Goal: Navigation & Orientation: Find specific page/section

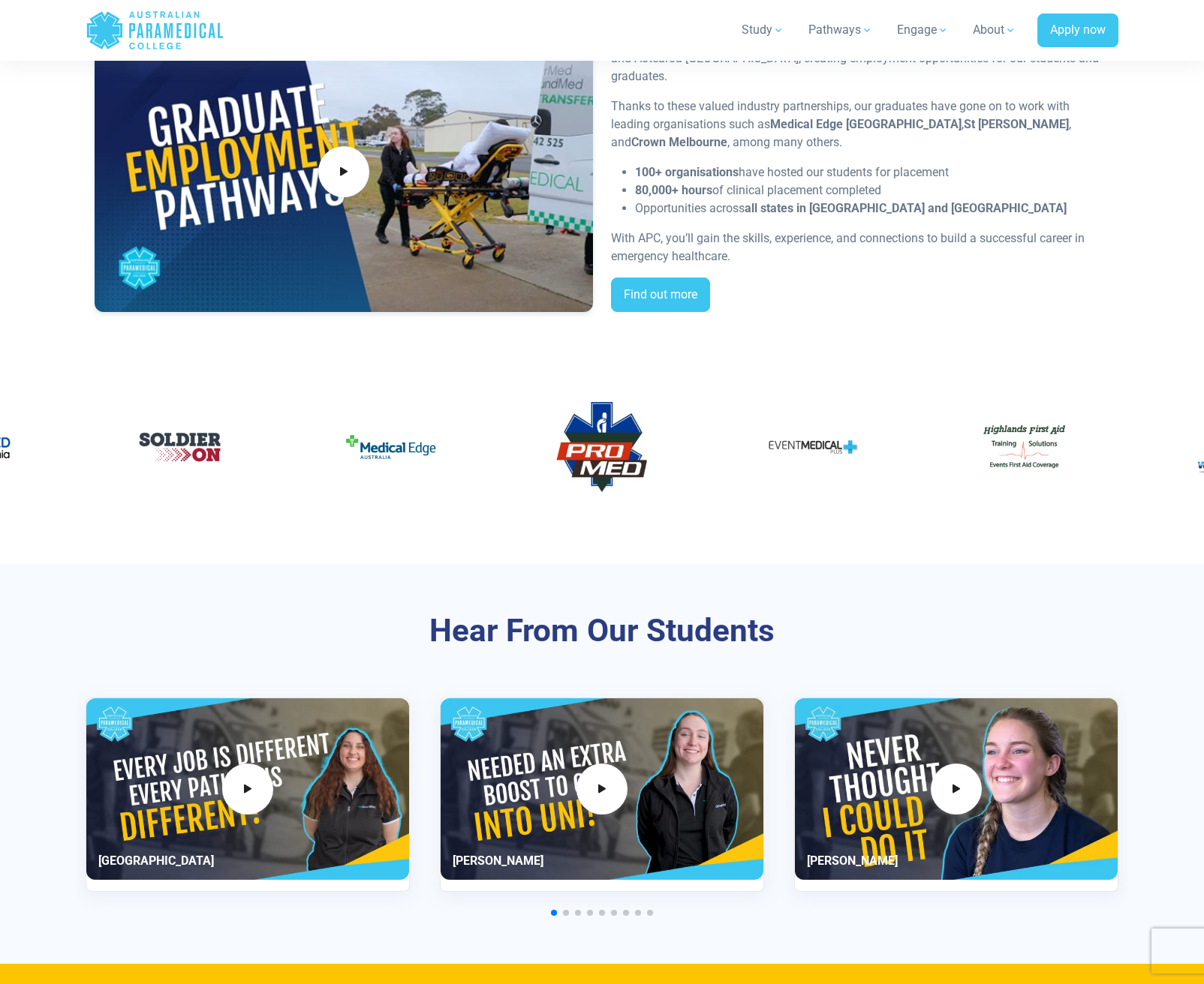
scroll to position [3045, 0]
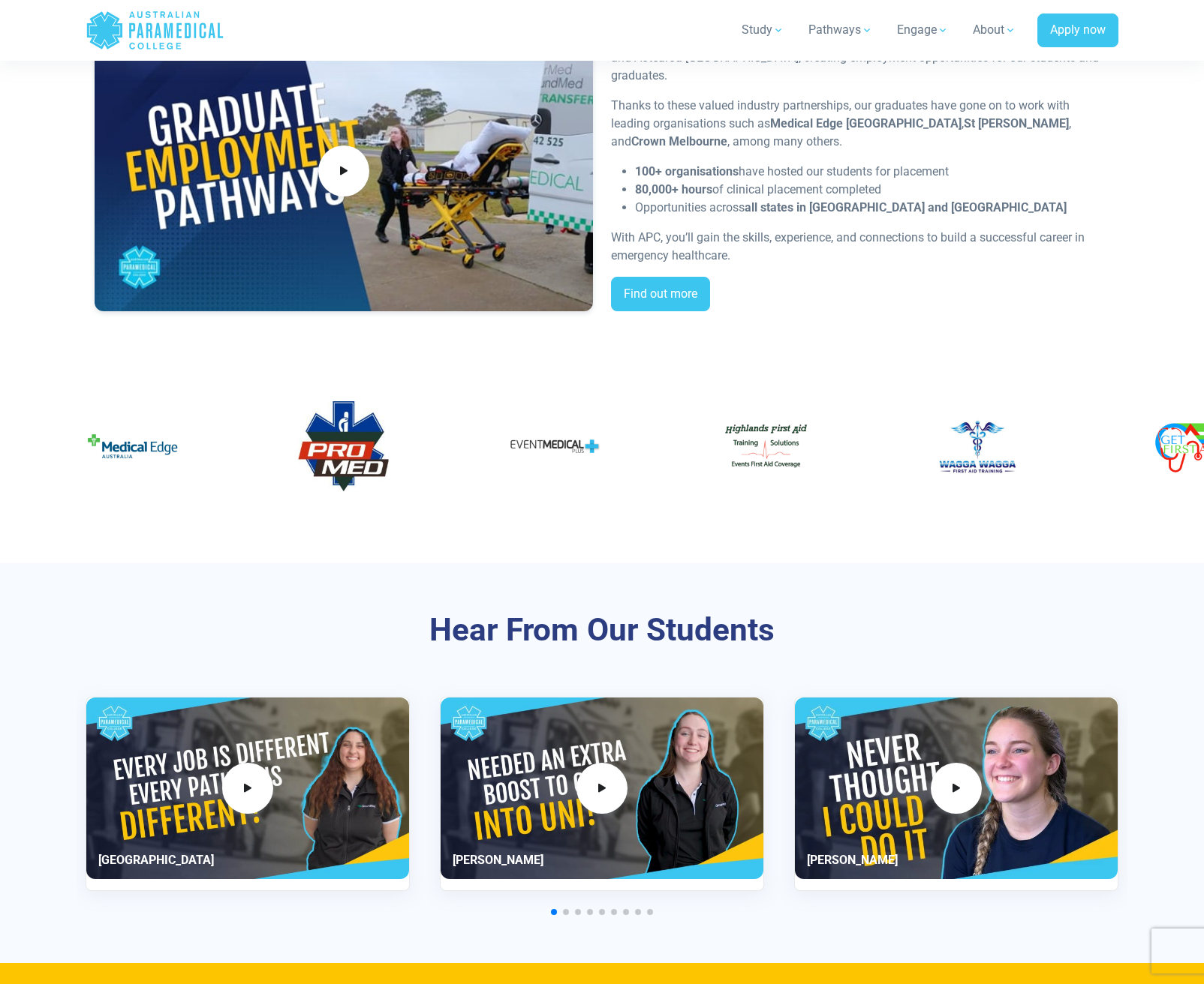
click at [654, 376] on div at bounding box center [602, 462] width 1050 height 180
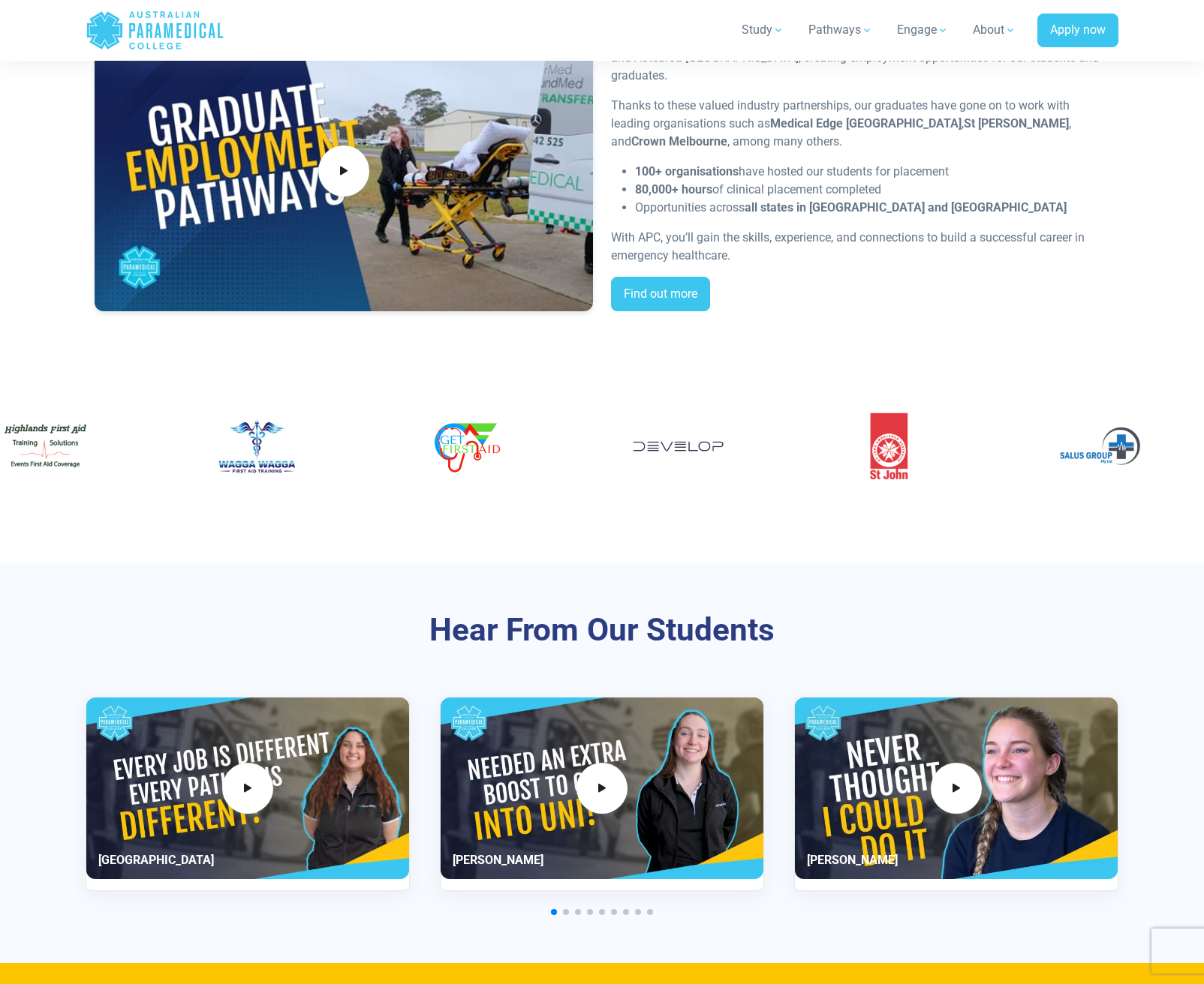
click at [450, 474] on img "19 / 60" at bounding box center [467, 446] width 90 height 90
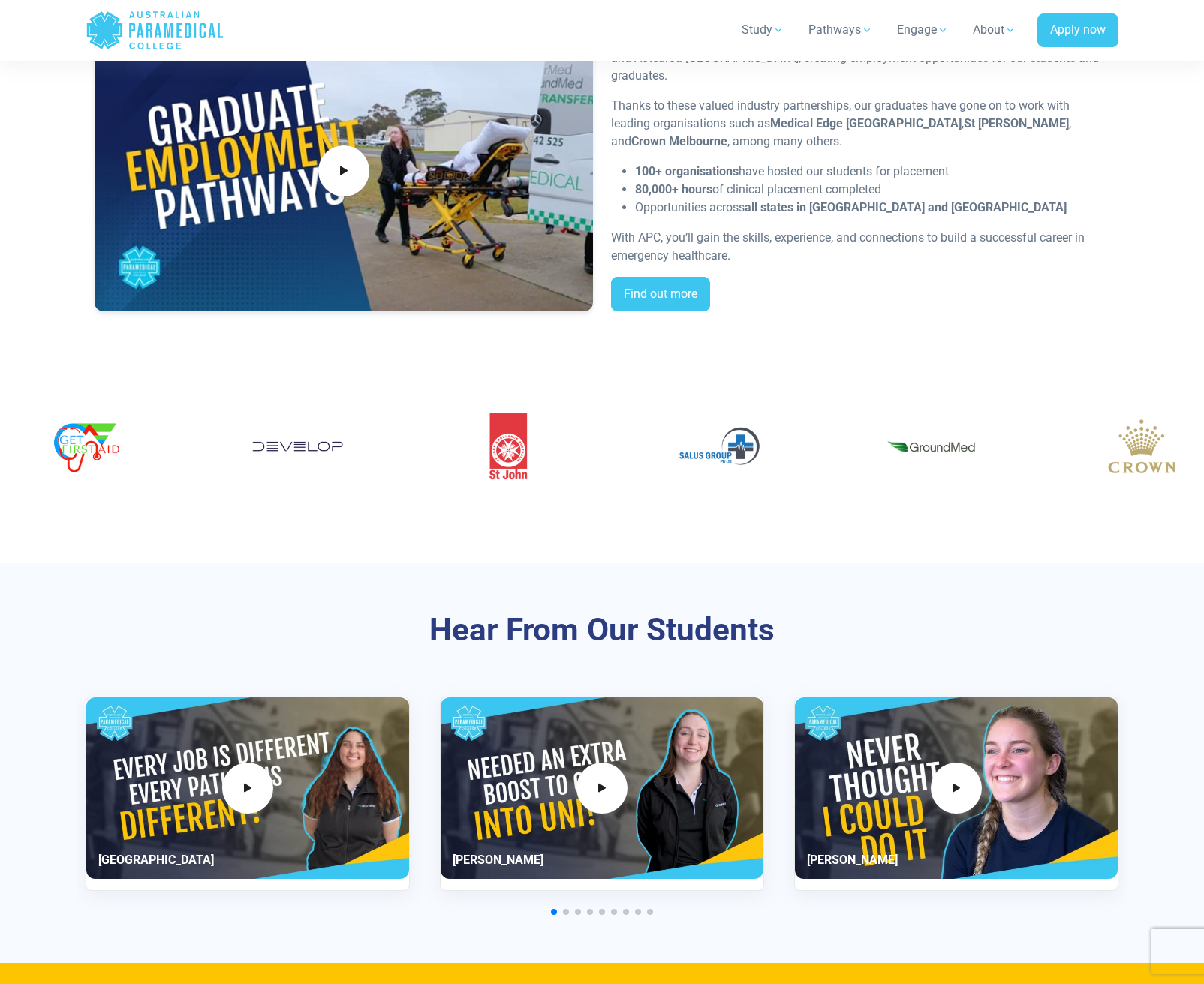
click at [424, 464] on div "21 / 60" at bounding box center [508, 446] width 188 height 114
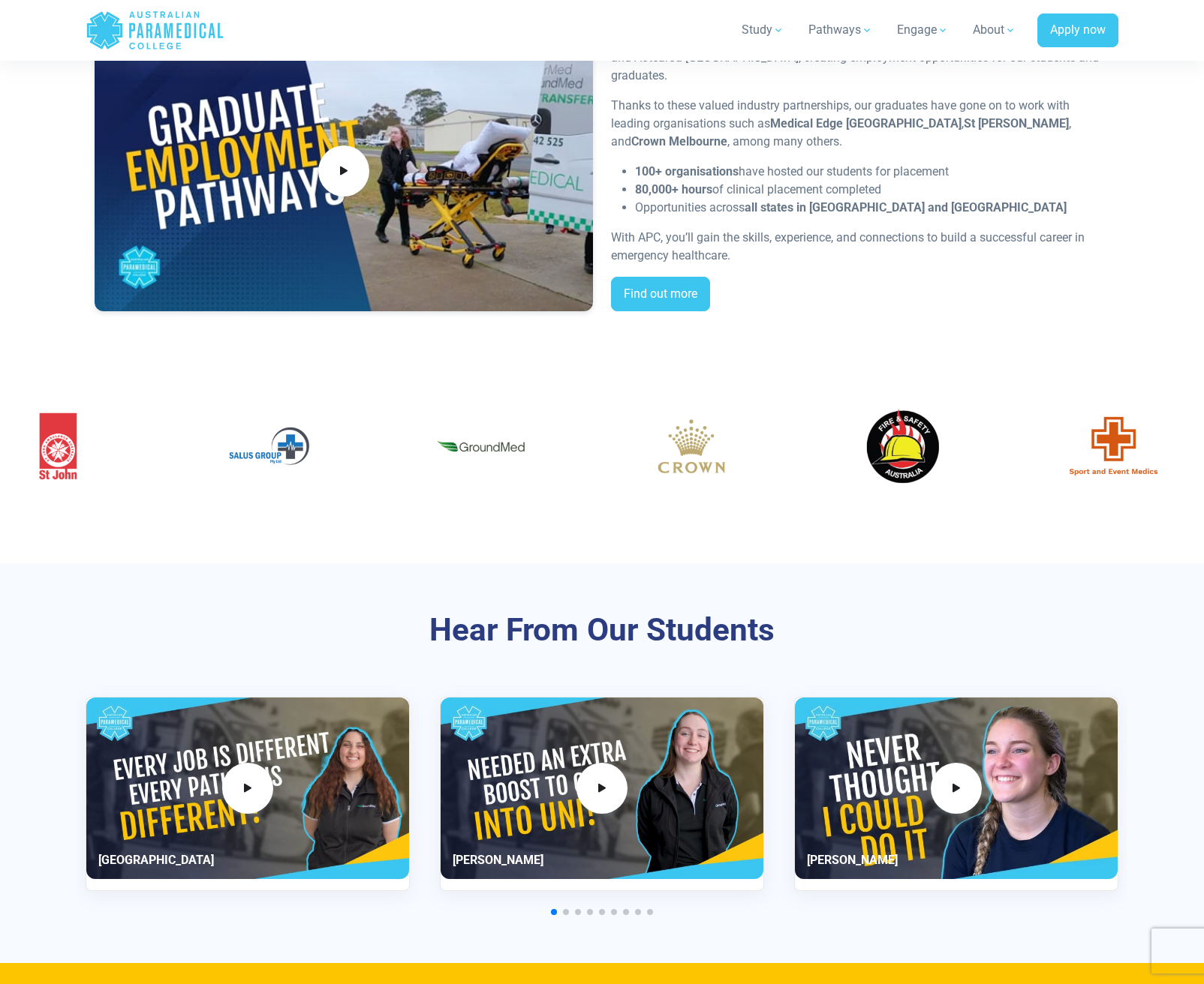
click at [338, 513] on div at bounding box center [602, 462] width 1050 height 180
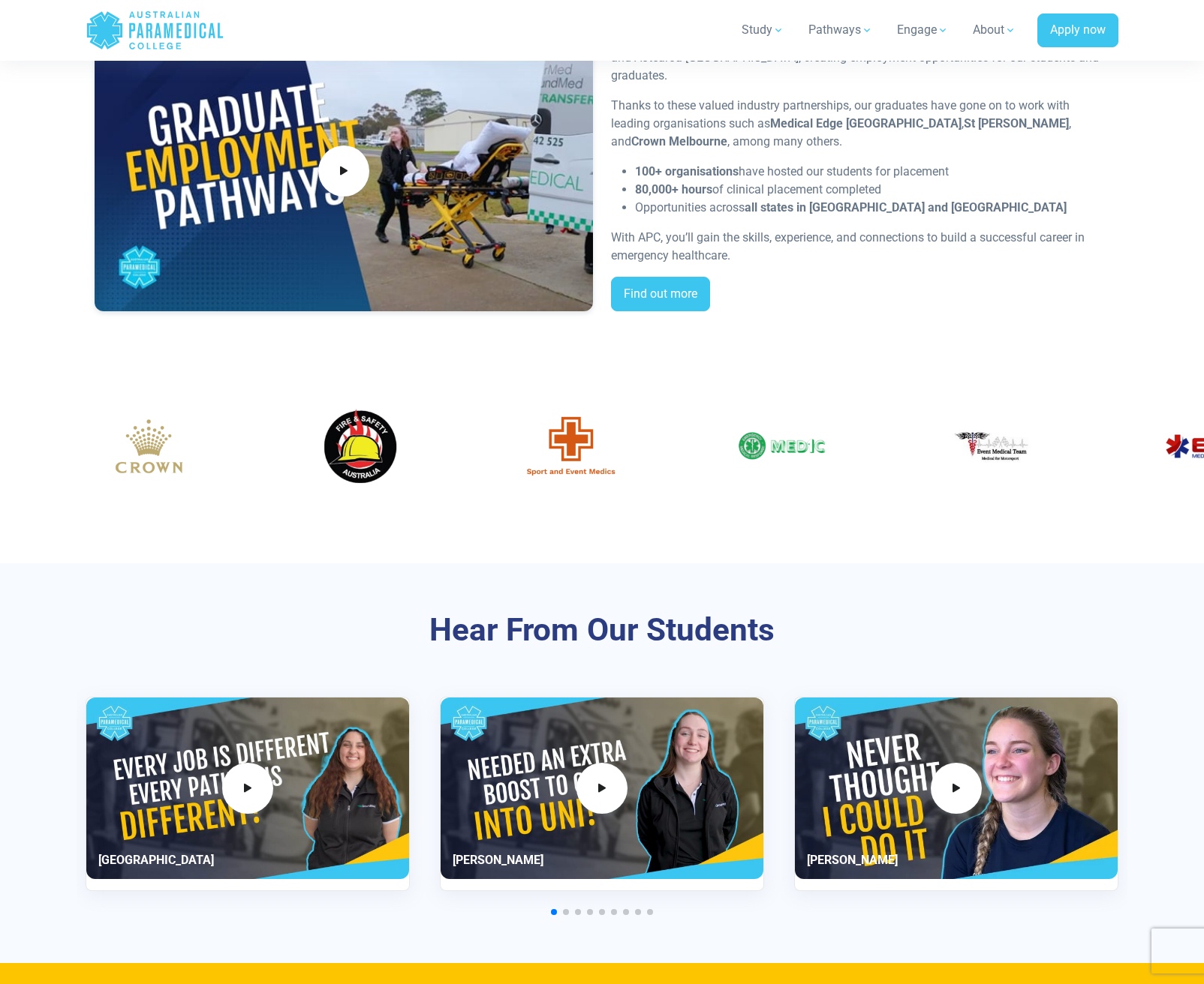
click at [315, 454] on img "25 / 60" at bounding box center [360, 446] width 90 height 90
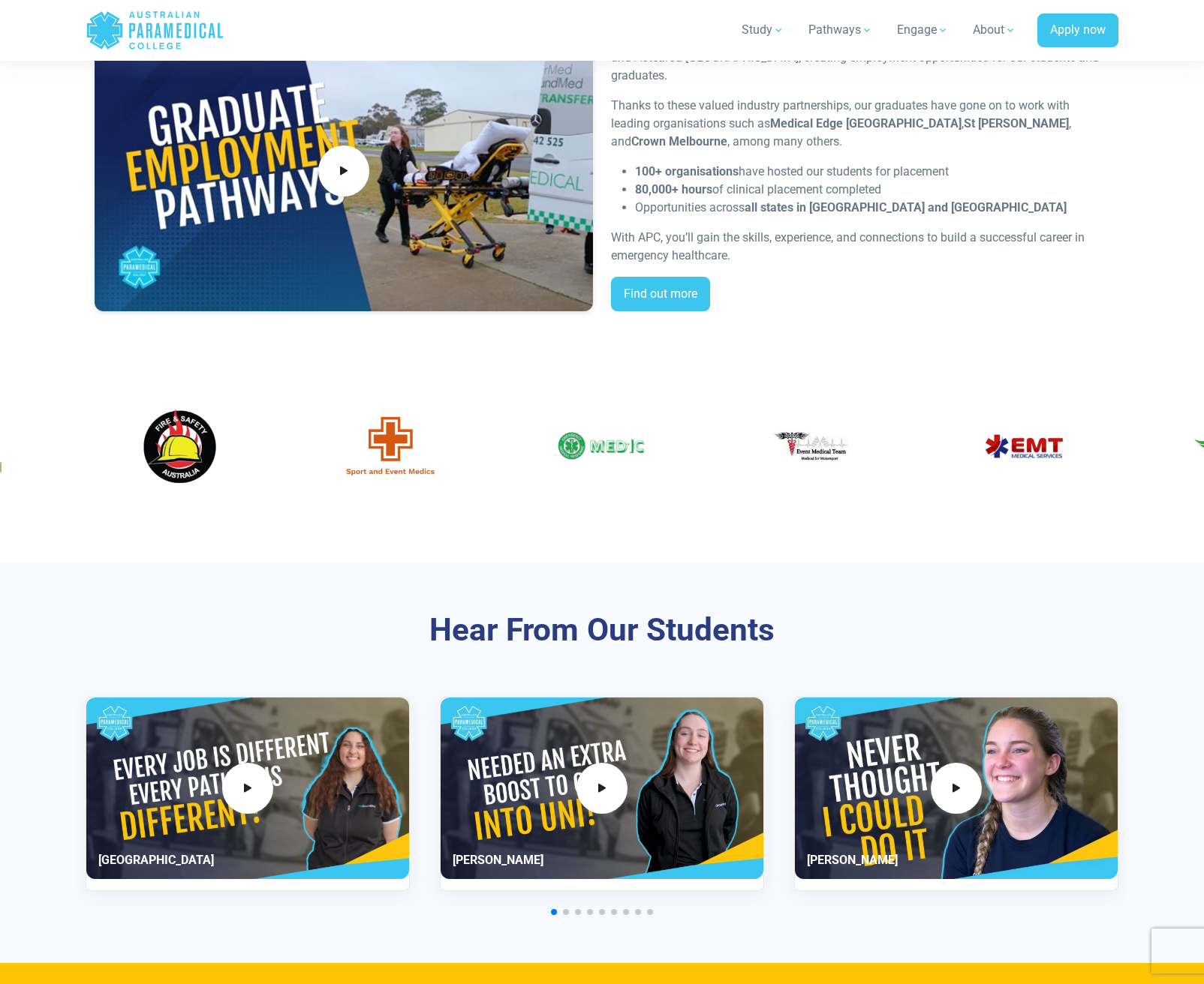
click at [394, 457] on img "26 / 60" at bounding box center [389, 446] width 90 height 90
click at [387, 437] on img "26 / 60" at bounding box center [389, 446] width 90 height 90
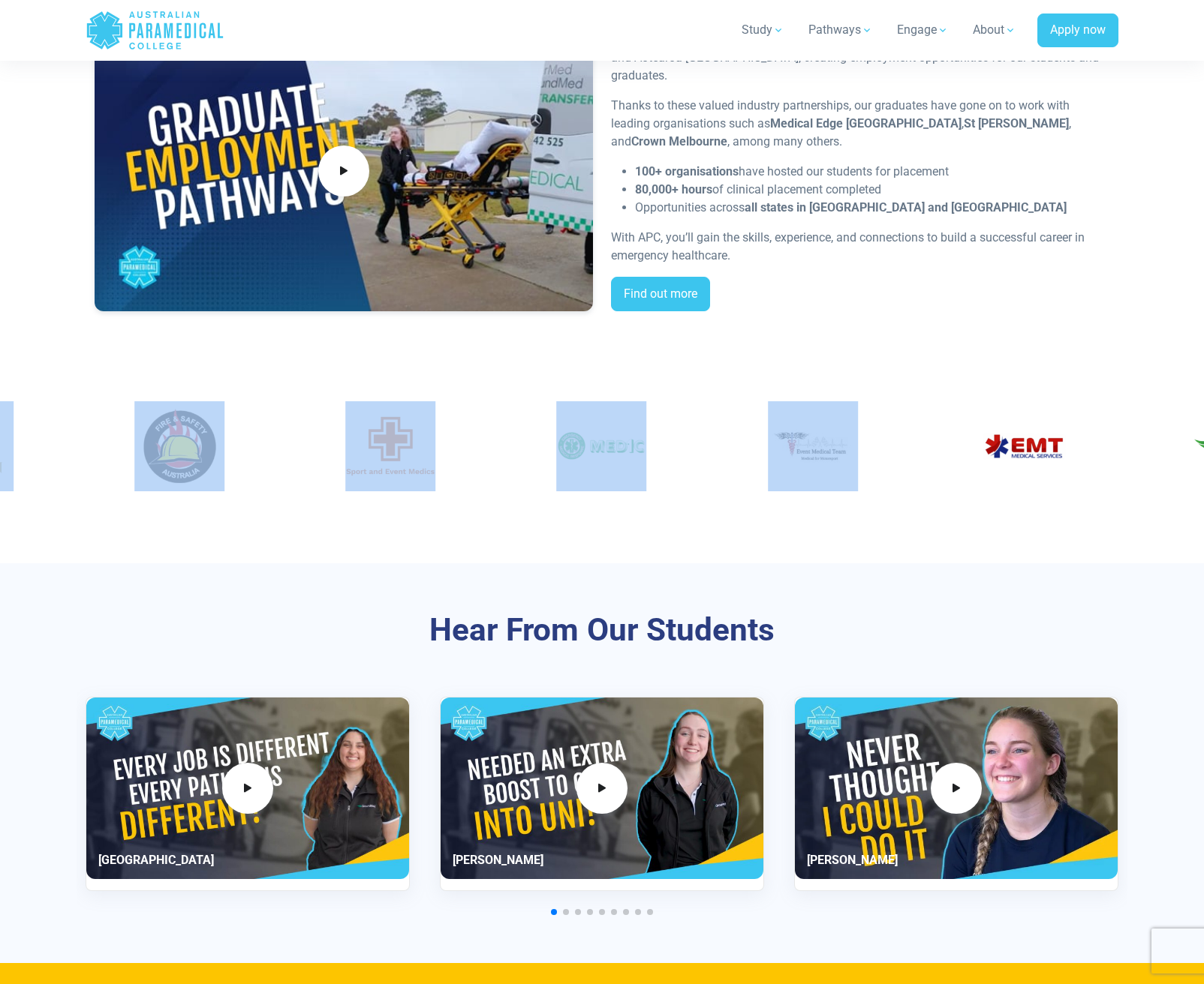
drag, startPoint x: 917, startPoint y: 457, endPoint x: 884, endPoint y: 463, distance: 33.5
click at [884, 463] on div at bounding box center [602, 446] width 1050 height 114
click at [884, 463] on div "28 / 60" at bounding box center [813, 446] width 188 height 114
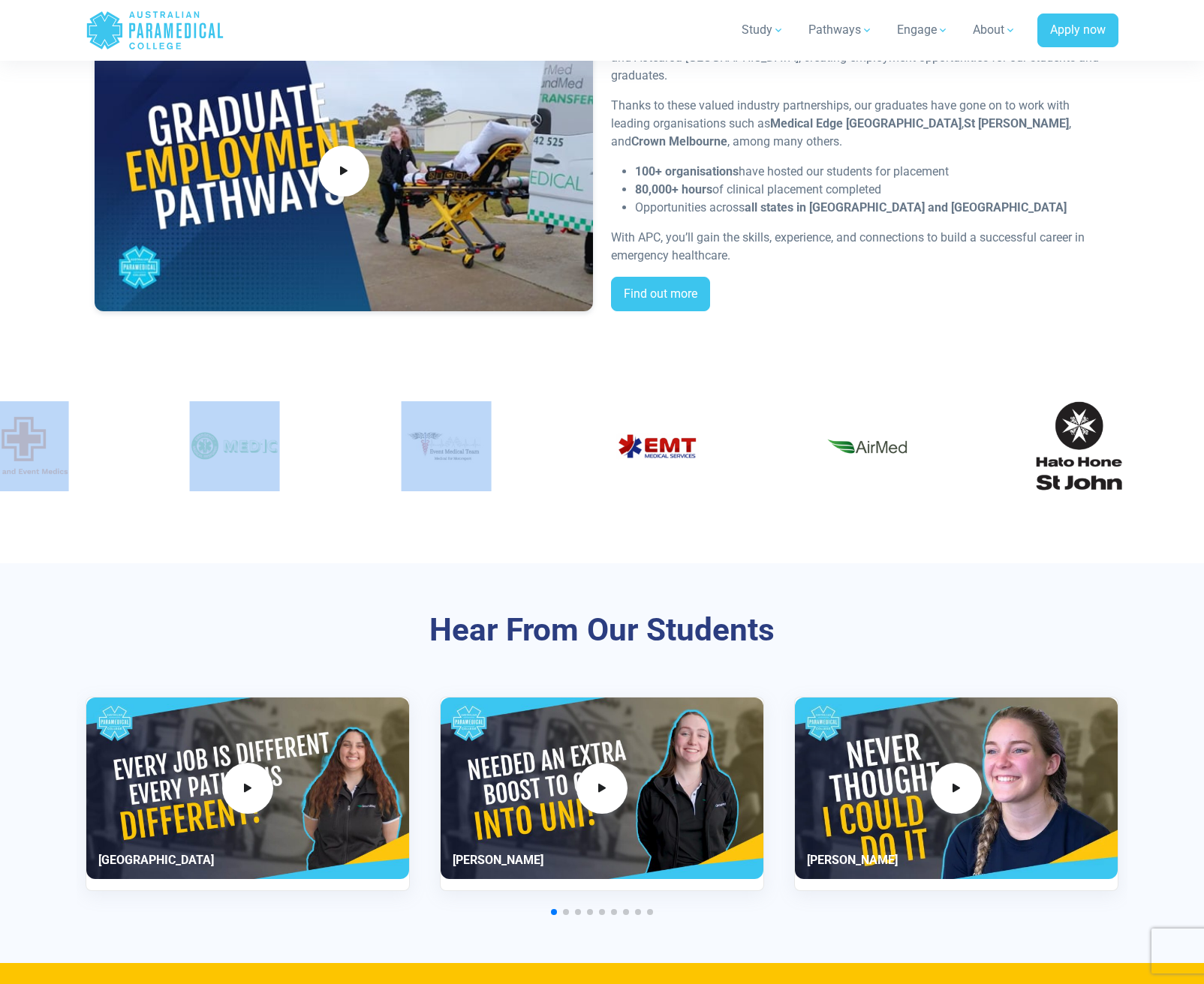
click at [478, 468] on div "28 / 60" at bounding box center [446, 446] width 188 height 114
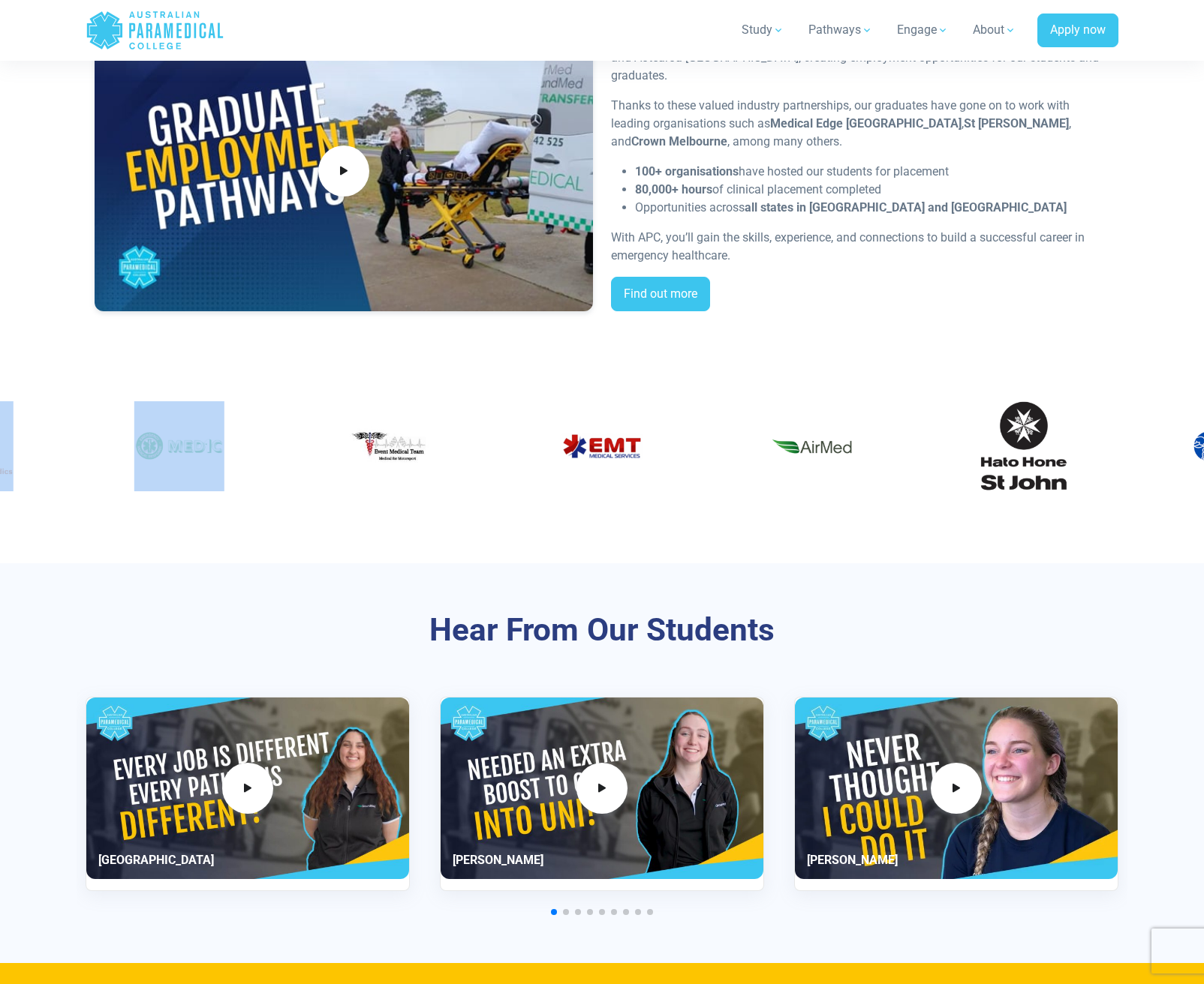
drag, startPoint x: 710, startPoint y: 427, endPoint x: 221, endPoint y: 491, distance: 493.2
click at [221, 491] on div at bounding box center [602, 446] width 1050 height 114
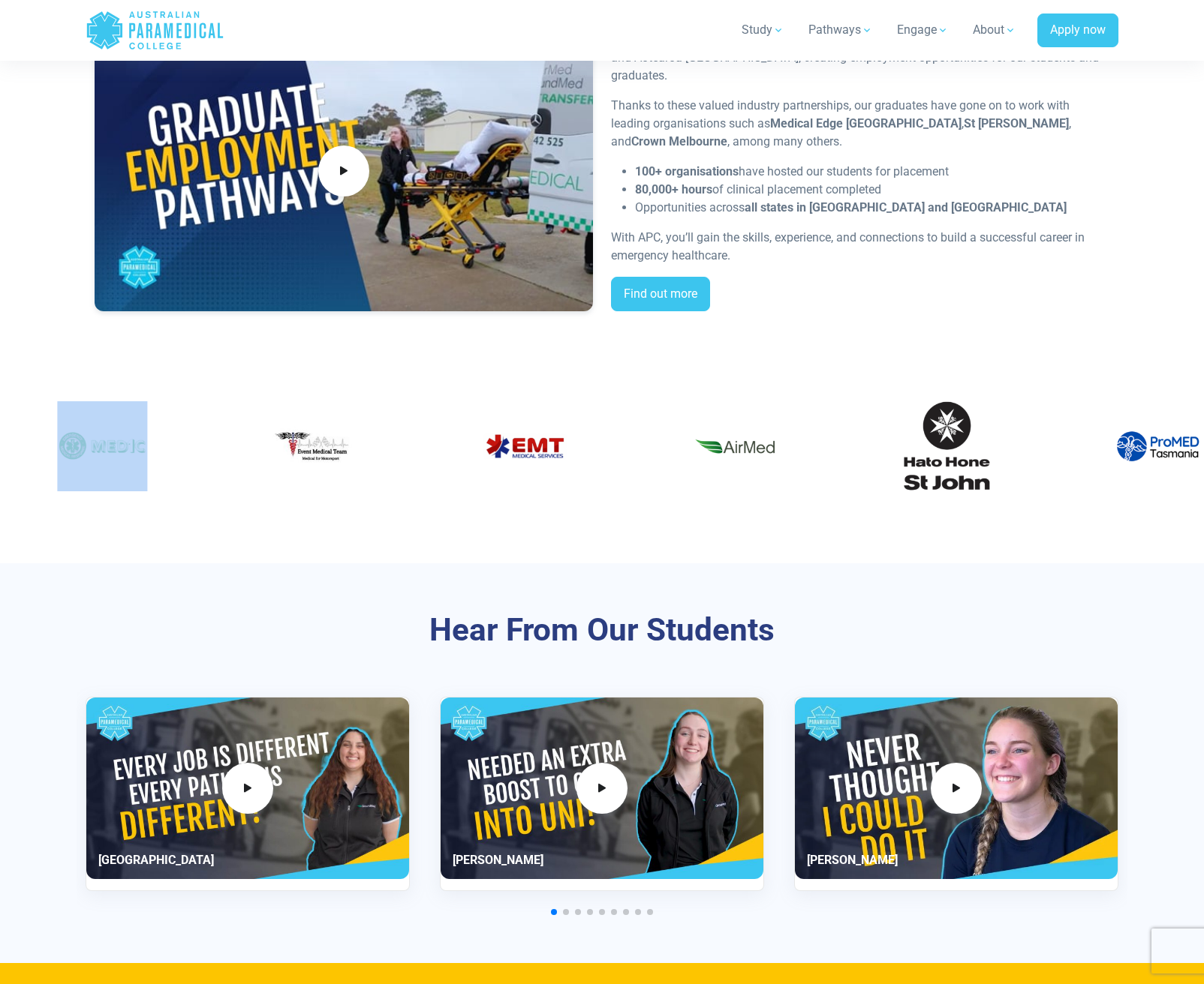
click at [691, 464] on img "30 / 60" at bounding box center [735, 446] width 90 height 90
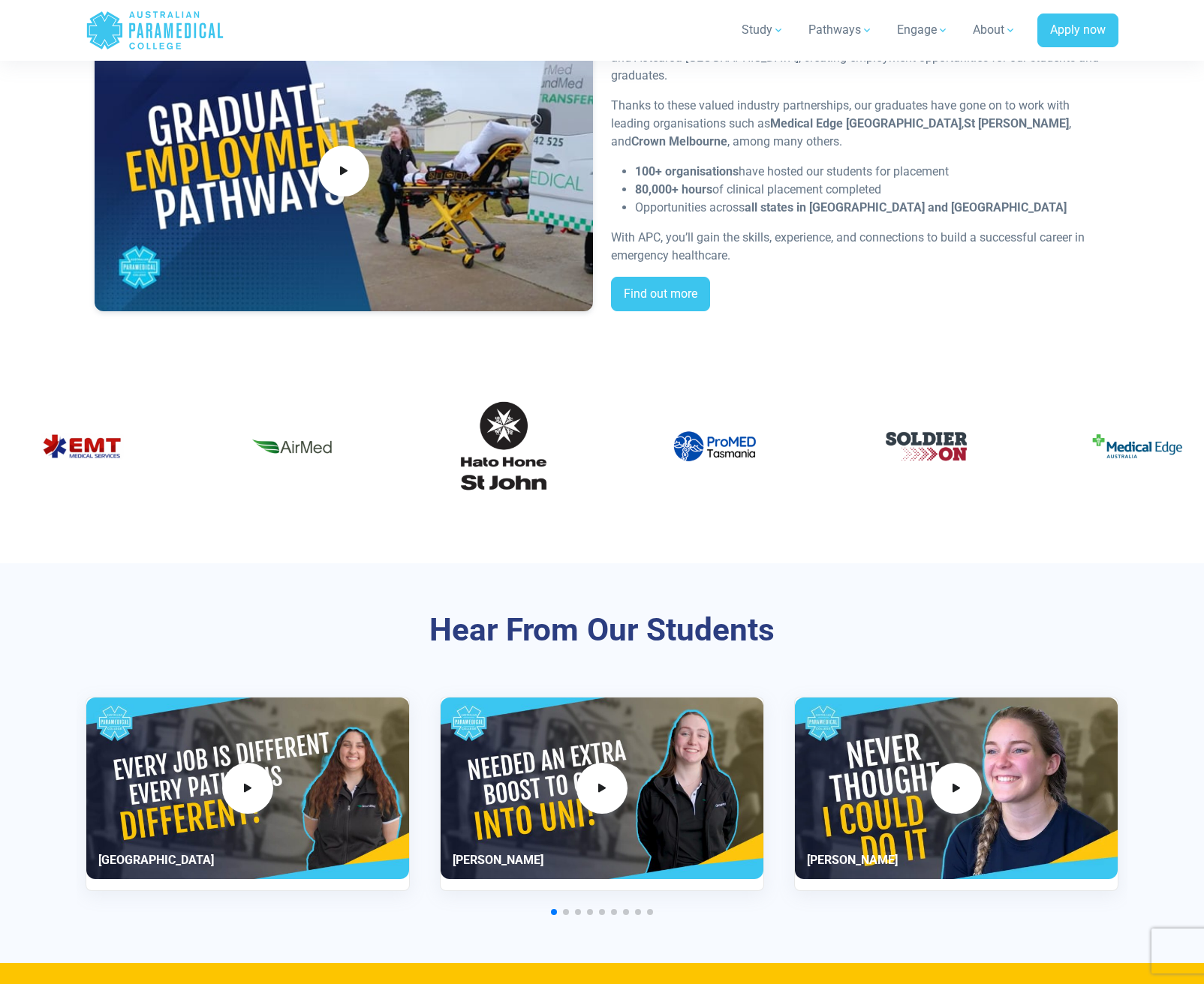
click at [409, 398] on div "31 / 60" at bounding box center [503, 446] width 188 height 114
